Goal: Task Accomplishment & Management: Manage account settings

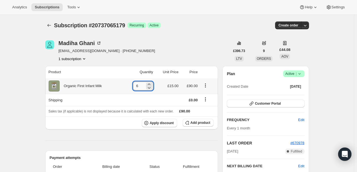
click at [145, 83] on input "6" at bounding box center [139, 85] width 12 height 9
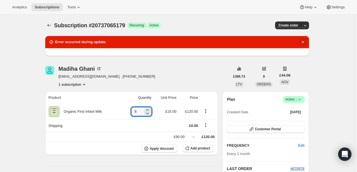
type input "8"
click at [303, 40] on icon "Dismiss notification" at bounding box center [303, 42] width 6 height 6
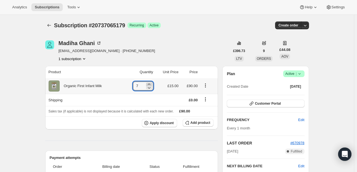
click at [150, 84] on icon at bounding box center [149, 84] width 6 height 6
type input "8"
